Goal: Obtain resource: Obtain resource

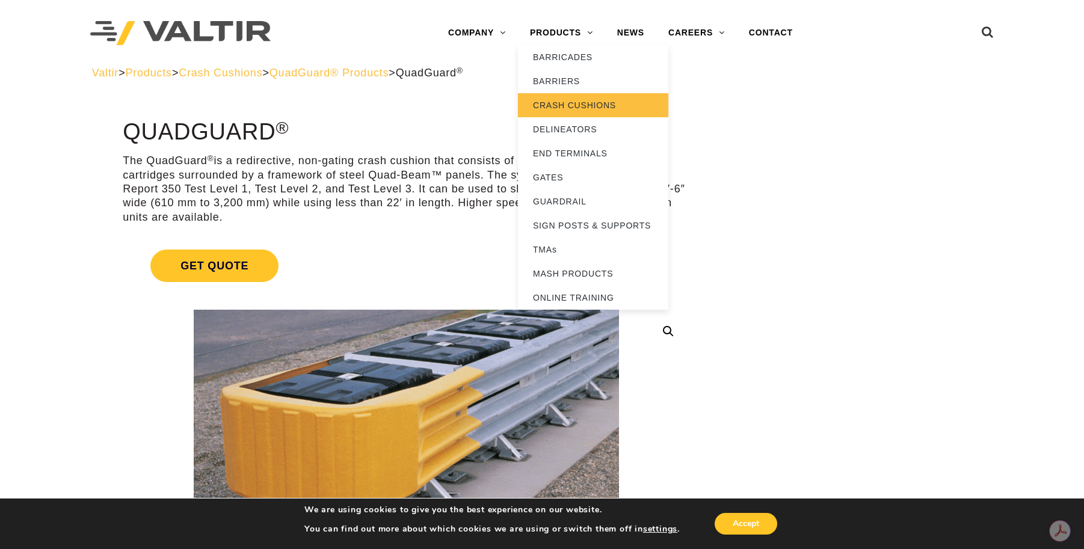
click at [580, 102] on link "CRASH CUSHIONS" at bounding box center [593, 105] width 150 height 24
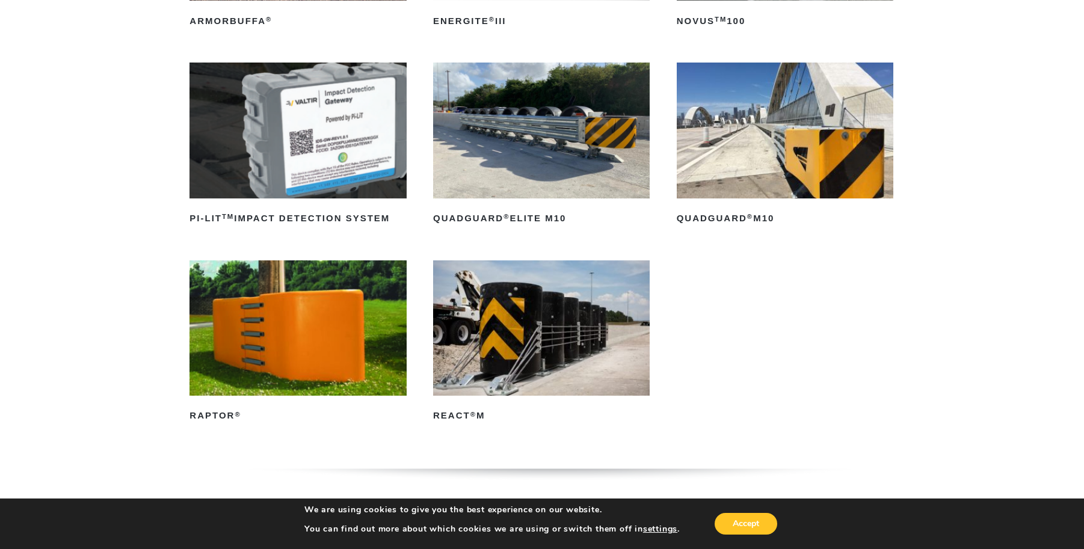
scroll to position [361, 0]
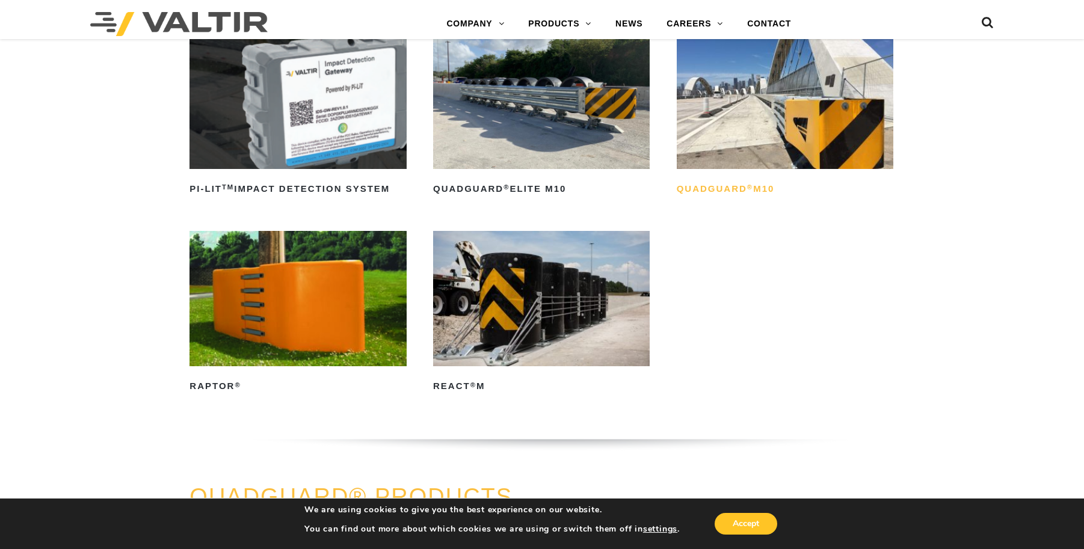
click at [731, 187] on h2 "QuadGuard ® M10" at bounding box center [785, 189] width 217 height 19
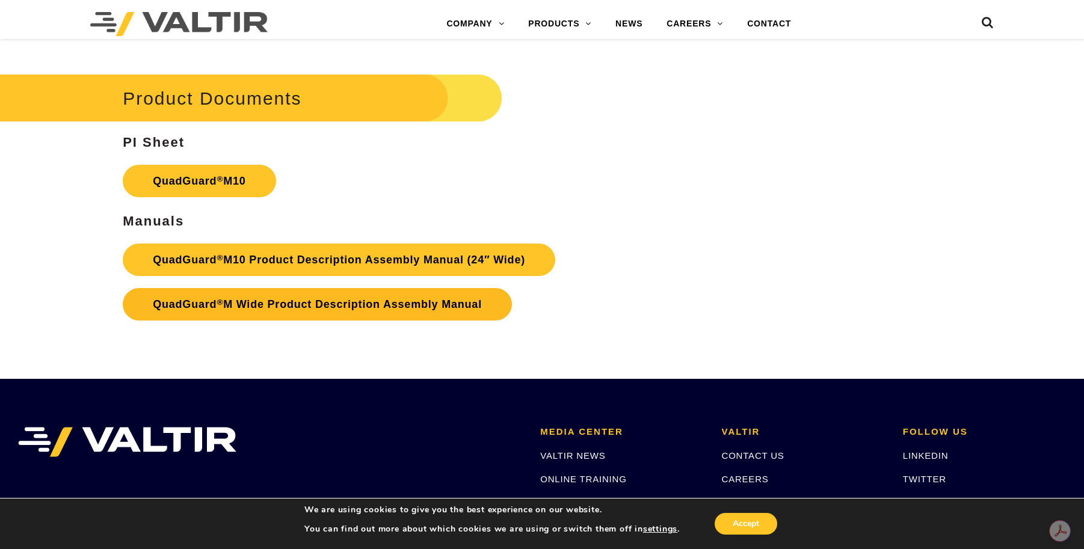
scroll to position [4331, 0]
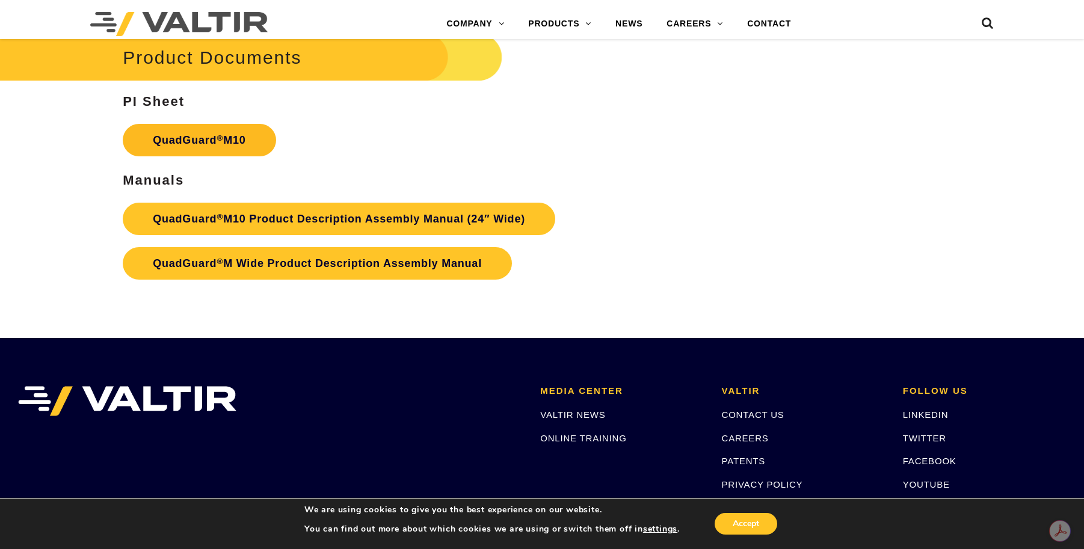
click at [224, 138] on link "QuadGuard ® M10" at bounding box center [199, 140] width 153 height 32
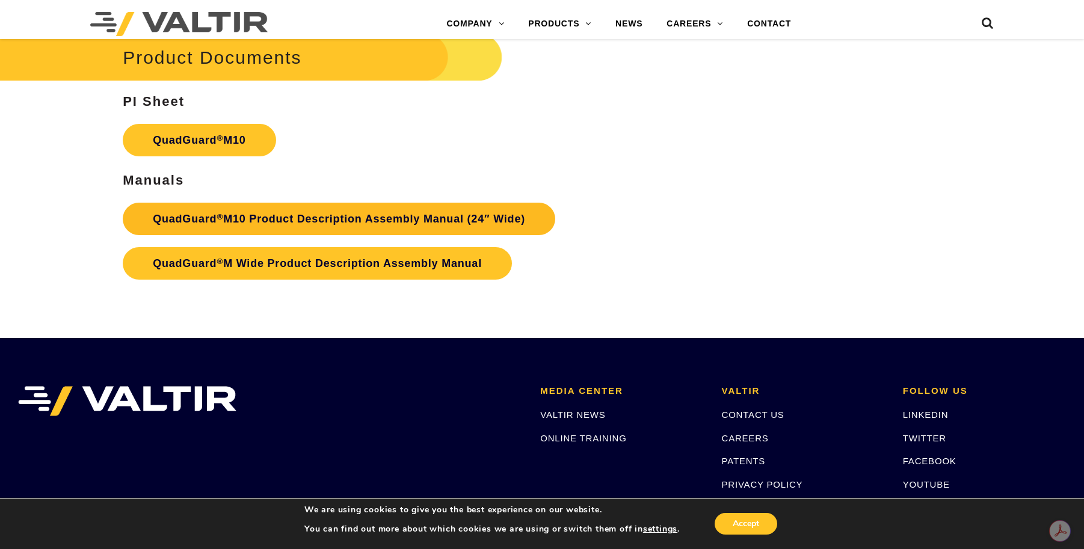
click at [329, 213] on link "QuadGuard ® M10 Product Description Assembly Manual (24″ Wide)" at bounding box center [339, 219] width 432 height 32
